Goal: Information Seeking & Learning: Learn about a topic

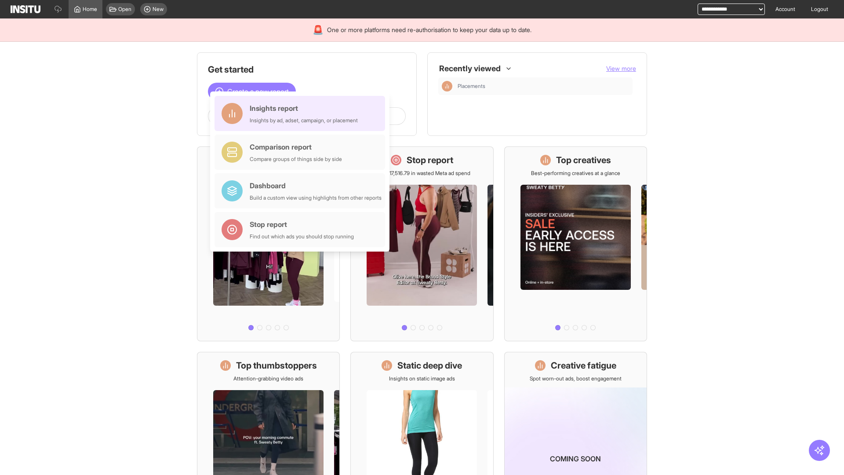
click at [302, 113] on div "Insights report Insights by ad, adset, campaign, or placement" at bounding box center [304, 113] width 108 height 21
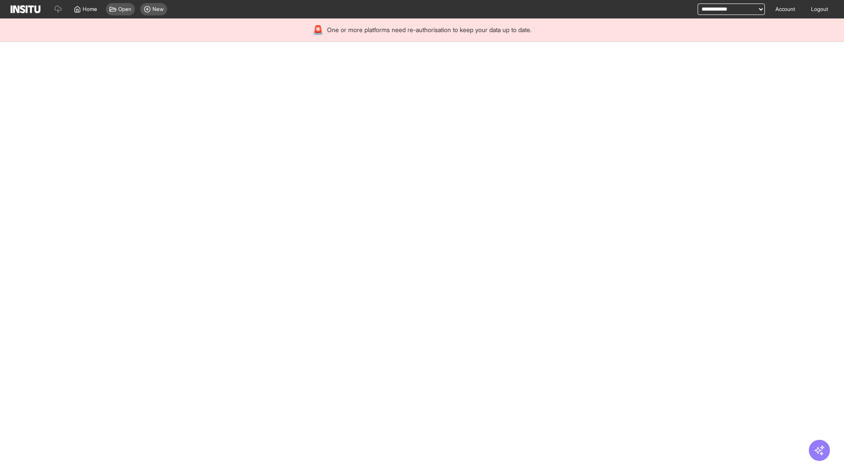
select select "**"
